Goal: Task Accomplishment & Management: Manage account settings

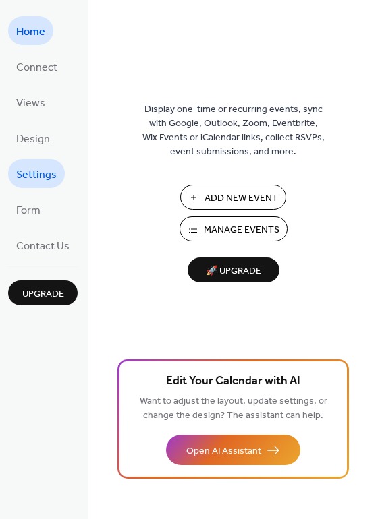
click at [48, 171] on span "Settings" at bounding box center [36, 175] width 40 height 21
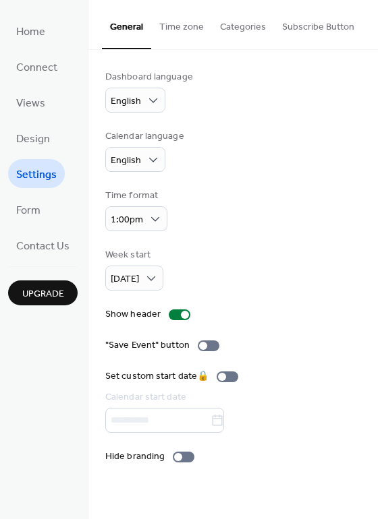
click at [179, 34] on button "Time zone" at bounding box center [181, 24] width 61 height 48
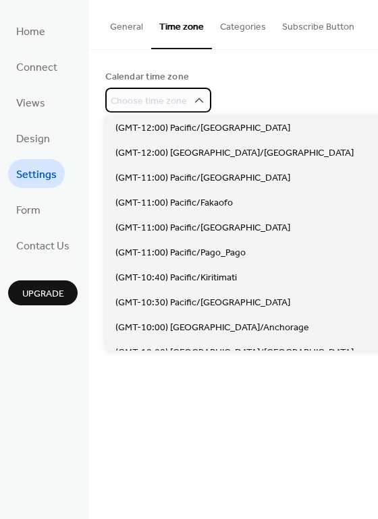
click at [183, 96] on div "Choose time zone" at bounding box center [158, 100] width 106 height 25
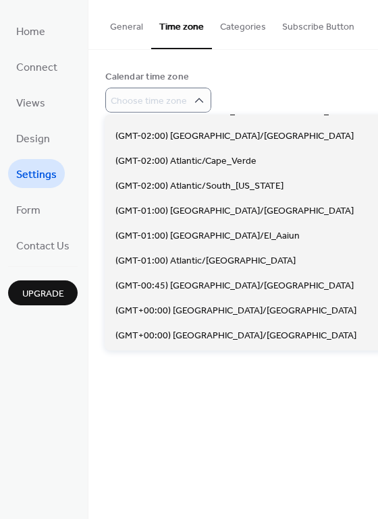
scroll to position [2258, 0]
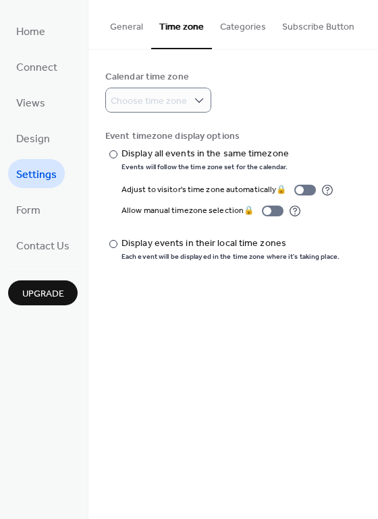
click at [320, 208] on div "Allow manual timezone selection 🔒" at bounding box center [230, 211] width 218 height 14
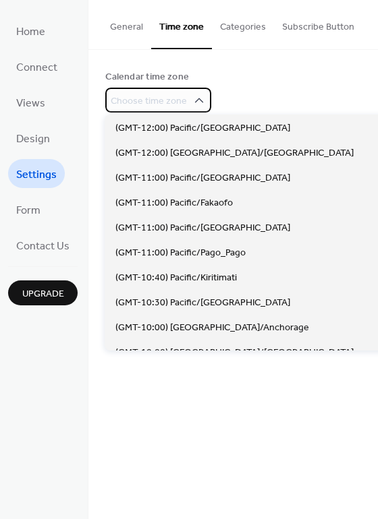
click at [177, 96] on span "Choose time zone" at bounding box center [149, 101] width 76 height 14
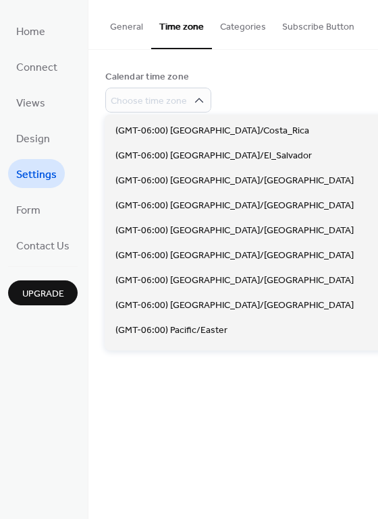
scroll to position [667, 0]
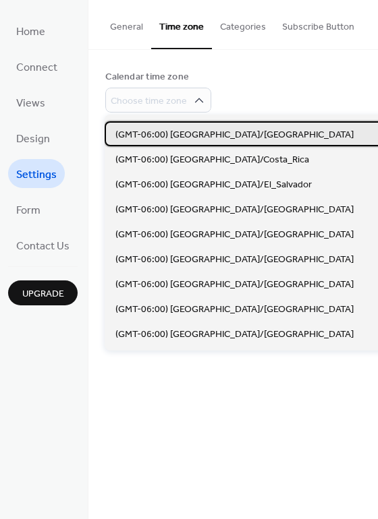
click at [243, 127] on div "(GMT-06:00) [GEOGRAPHIC_DATA]/[GEOGRAPHIC_DATA]" at bounding box center [266, 133] width 322 height 25
